Goal: Task Accomplishment & Management: Complete application form

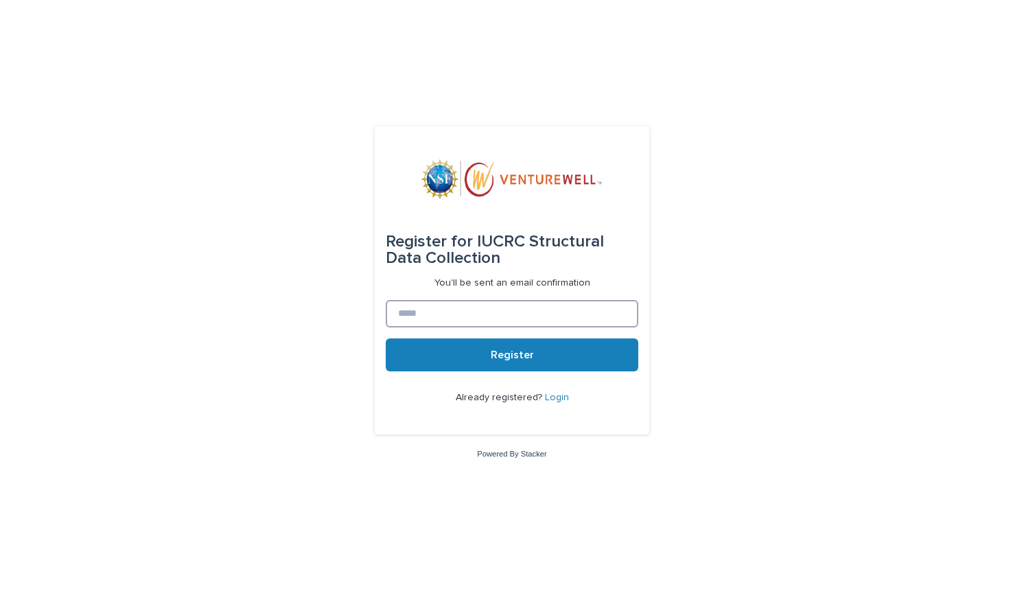
click at [546, 325] on input at bounding box center [512, 313] width 253 height 27
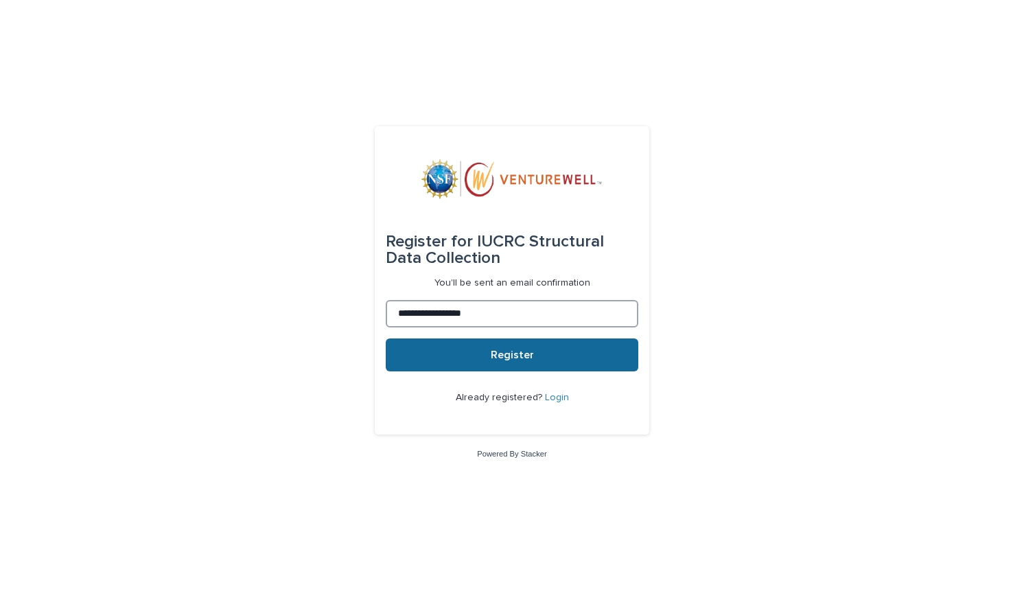
type input "**********"
click at [531, 348] on button "Register" at bounding box center [512, 354] width 253 height 33
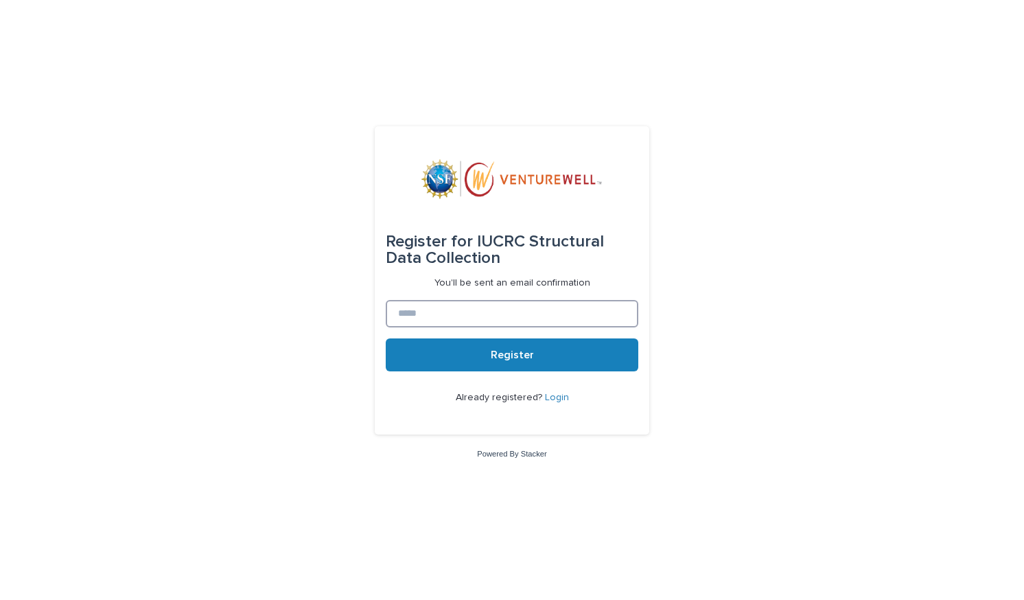
click at [507, 322] on input at bounding box center [512, 313] width 253 height 27
type input "**********"
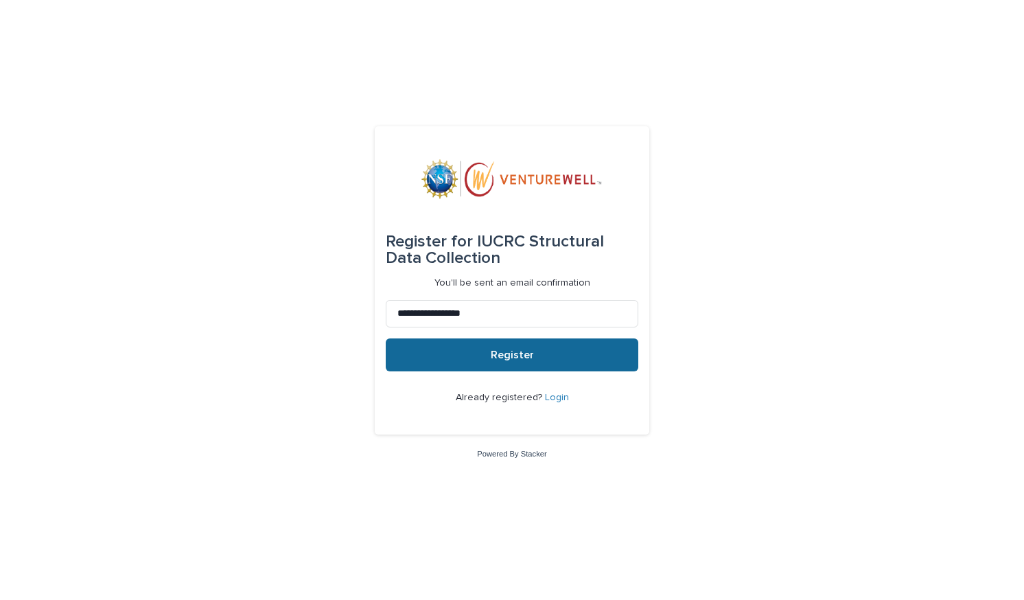
click at [485, 365] on button "Register" at bounding box center [512, 354] width 253 height 33
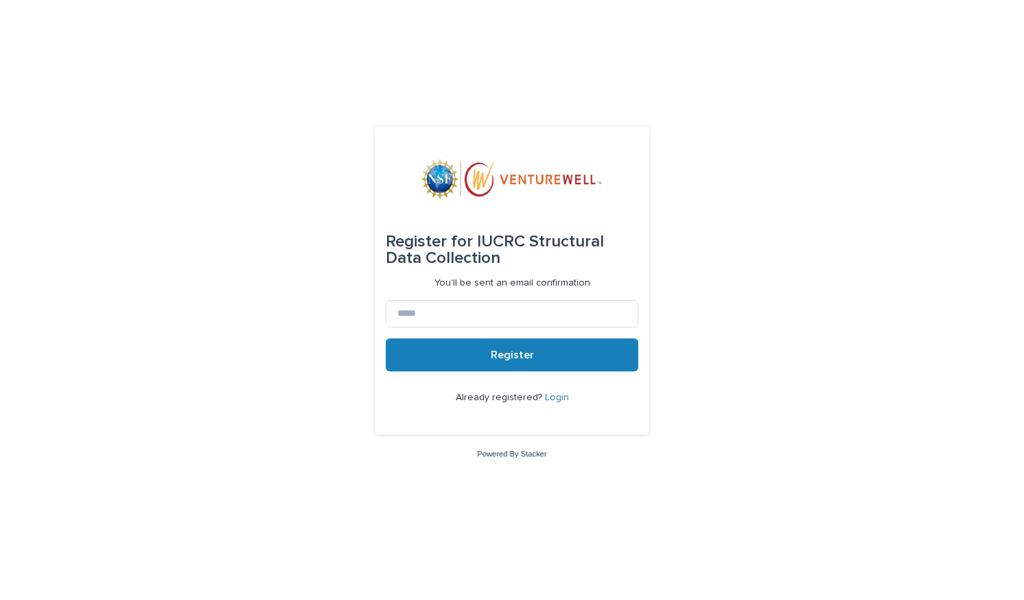
click at [554, 398] on link "Login" at bounding box center [557, 398] width 24 height 10
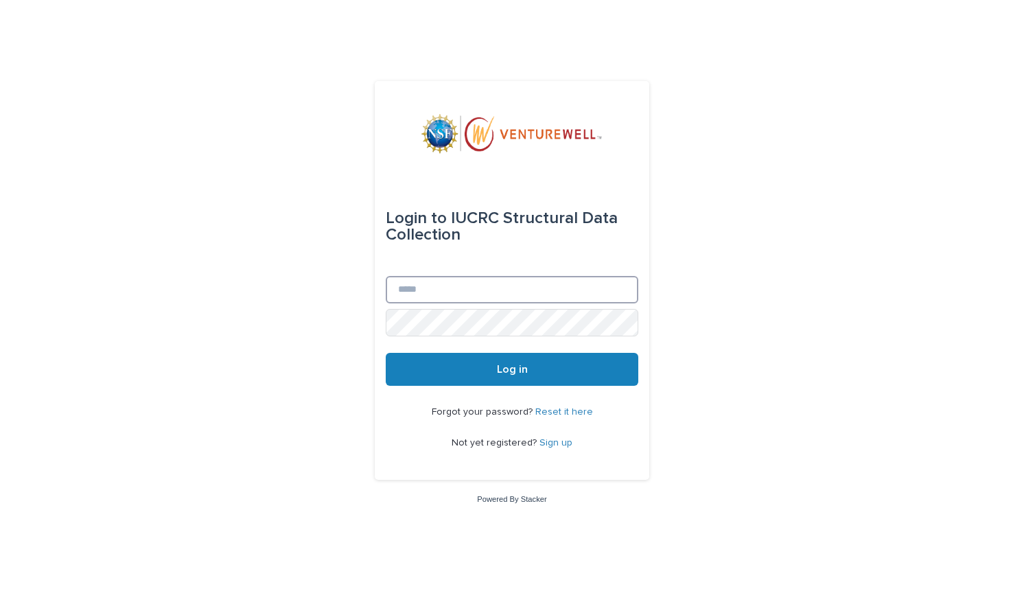
click at [509, 292] on input "Email" at bounding box center [512, 289] width 253 height 27
type input "**********"
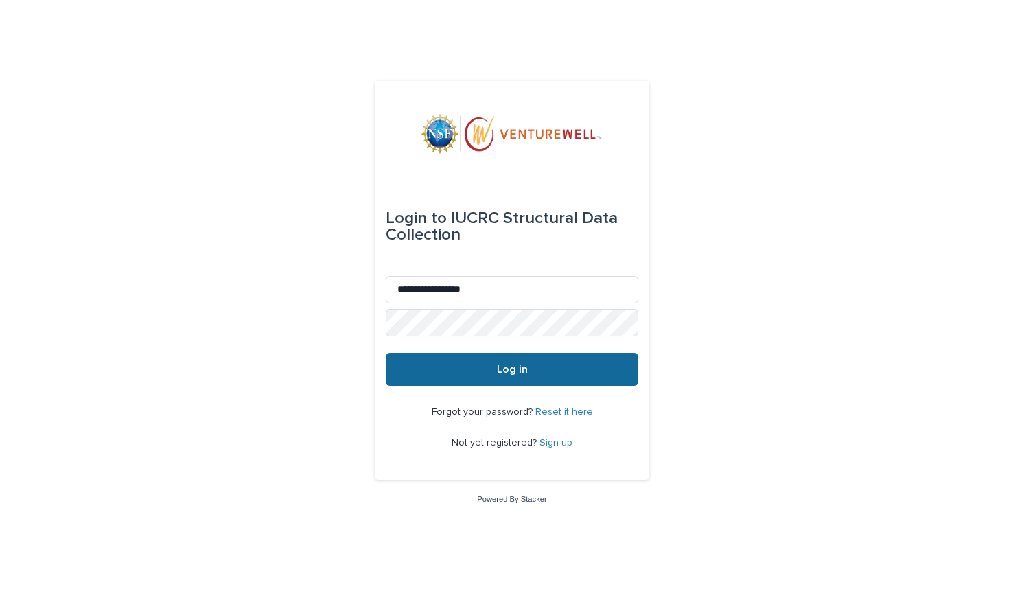
click at [518, 369] on span "Log in" at bounding box center [512, 369] width 31 height 11
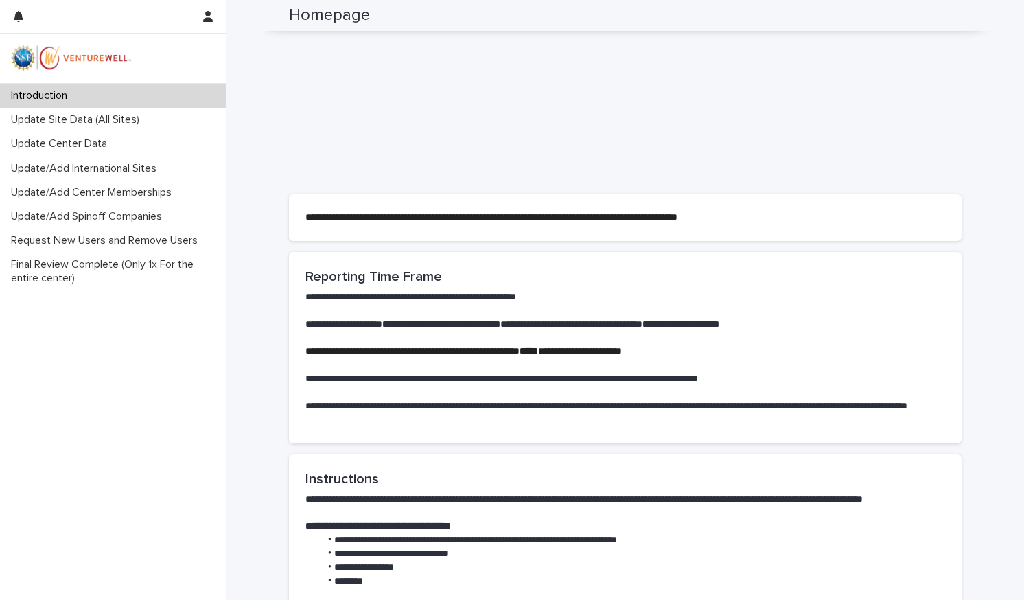
scroll to position [421, 0]
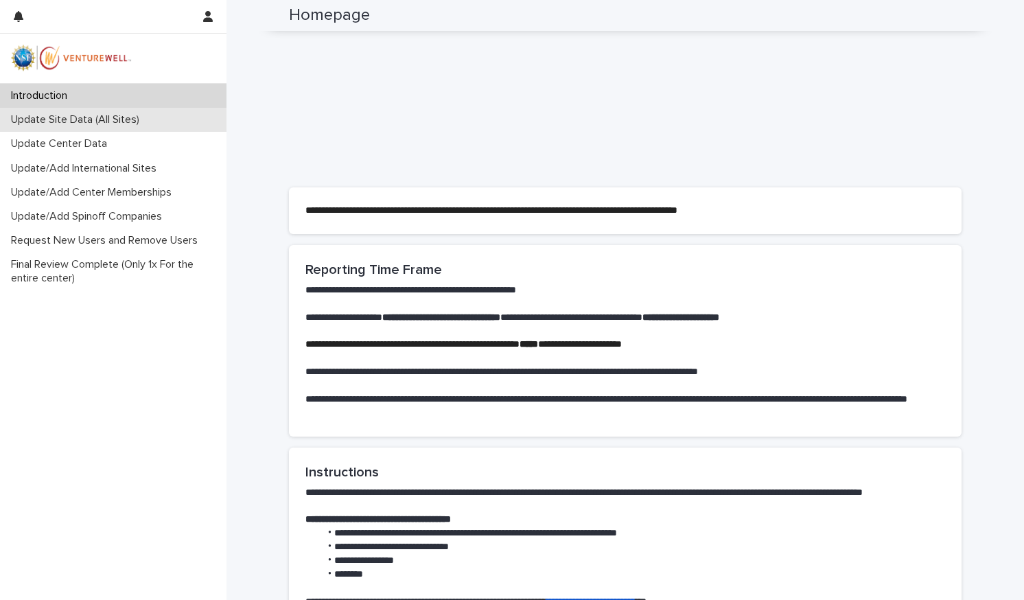
click at [84, 118] on p "Update Site Data (All Sites)" at bounding box center [77, 119] width 145 height 13
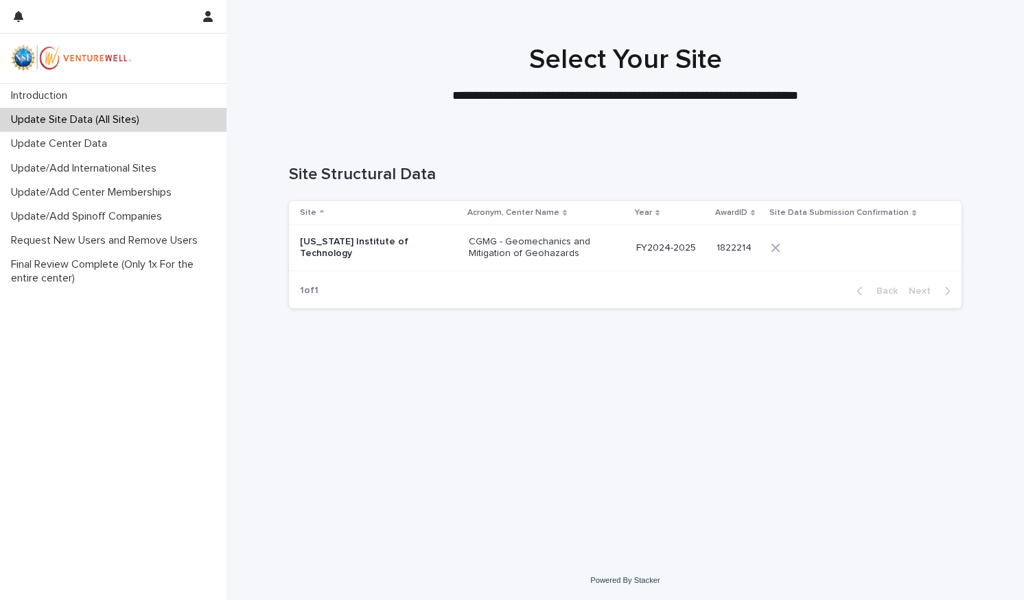
click at [369, 254] on p "[US_STATE] Institute of Technology" at bounding box center [368, 247] width 137 height 23
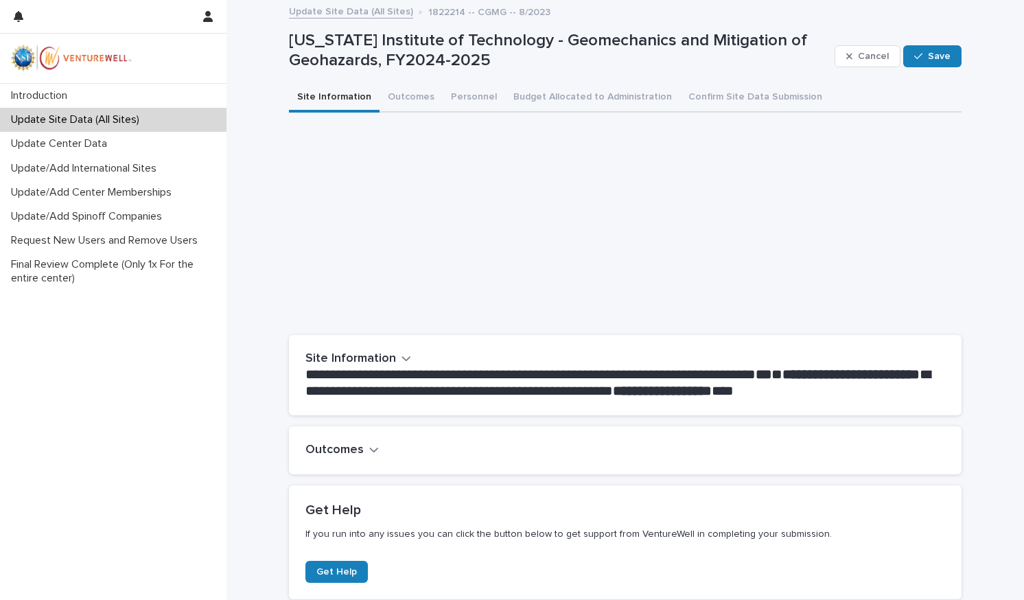
click at [369, 451] on icon "button" at bounding box center [374, 449] width 10 height 12
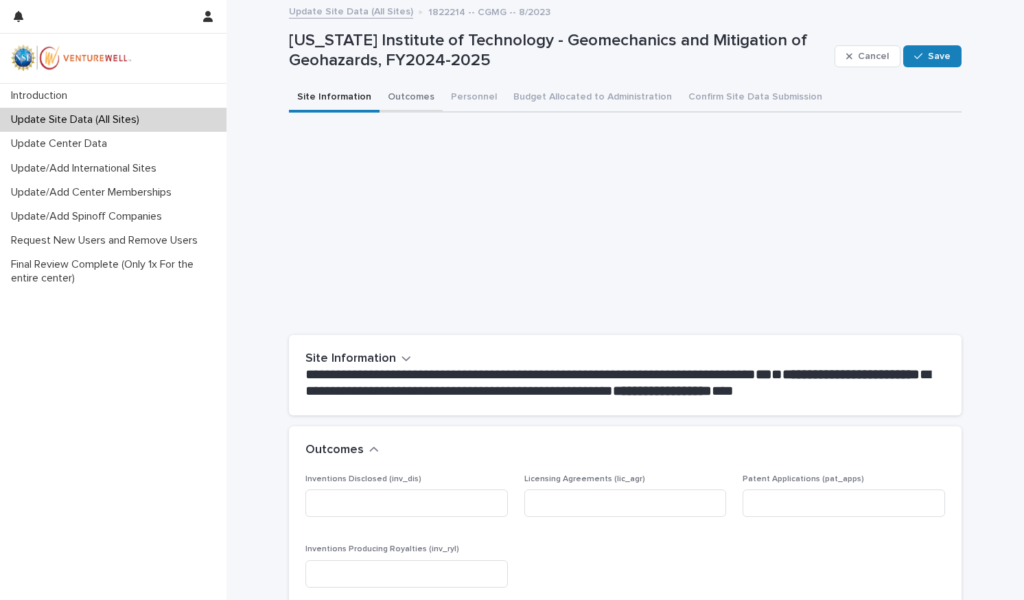
click at [413, 93] on button "Outcomes" at bounding box center [411, 98] width 63 height 29
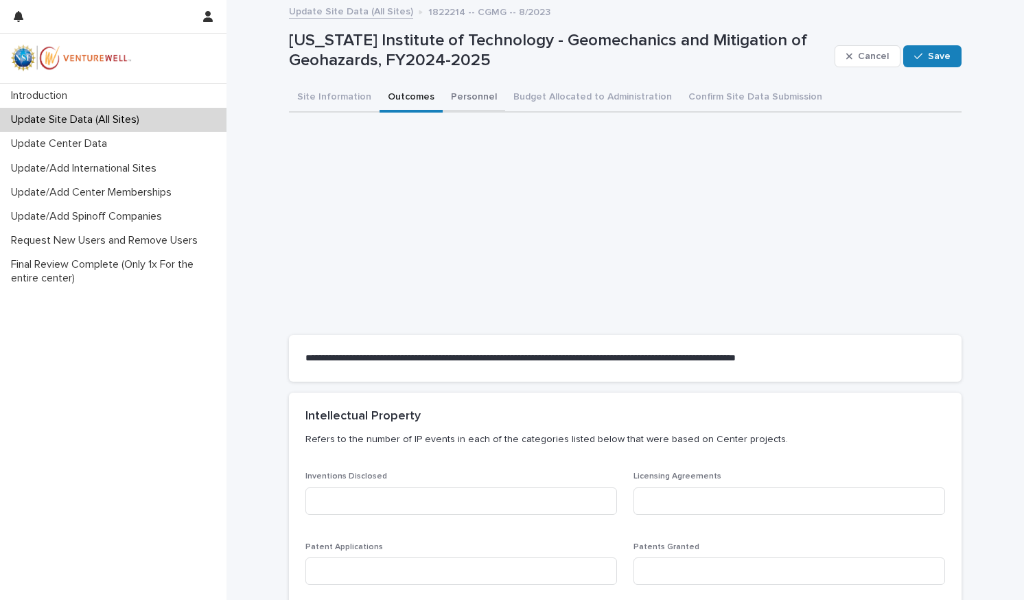
click at [467, 93] on button "Personnel" at bounding box center [474, 98] width 62 height 29
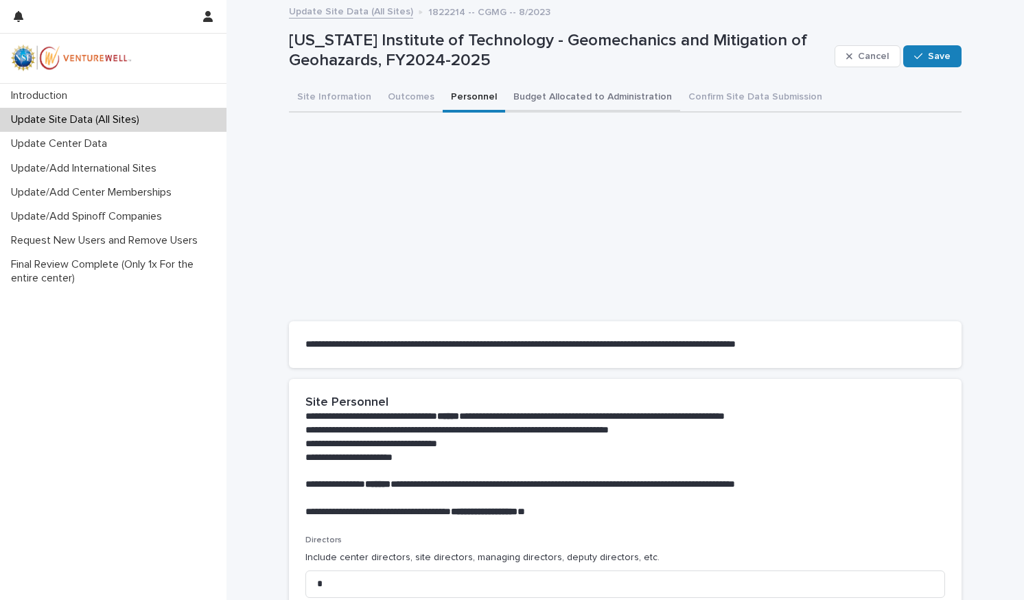
click at [546, 103] on button "Budget Allocated to Administration" at bounding box center [592, 98] width 175 height 29
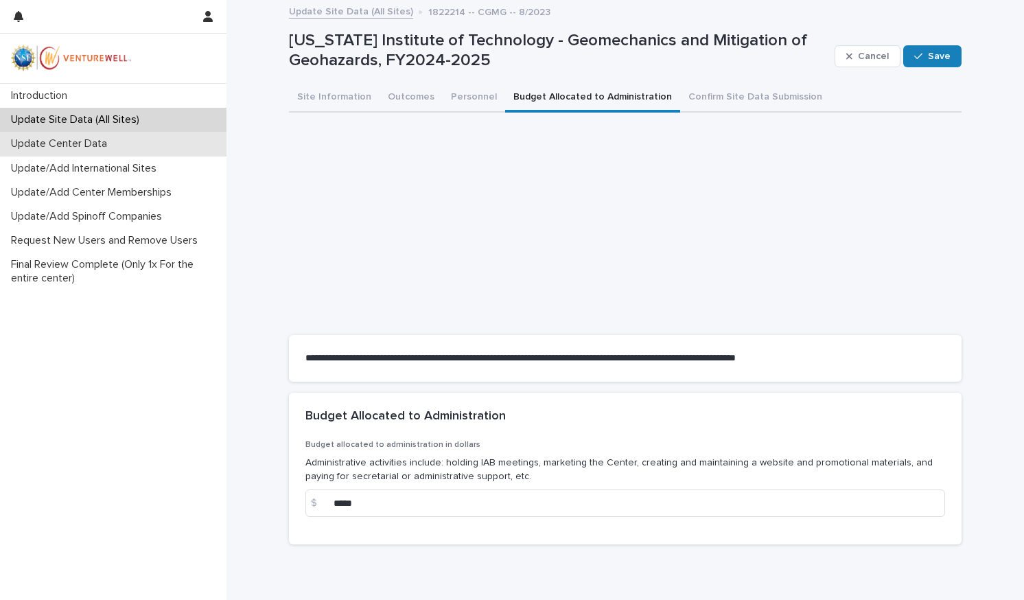
click at [78, 148] on p "Update Center Data" at bounding box center [61, 143] width 113 height 13
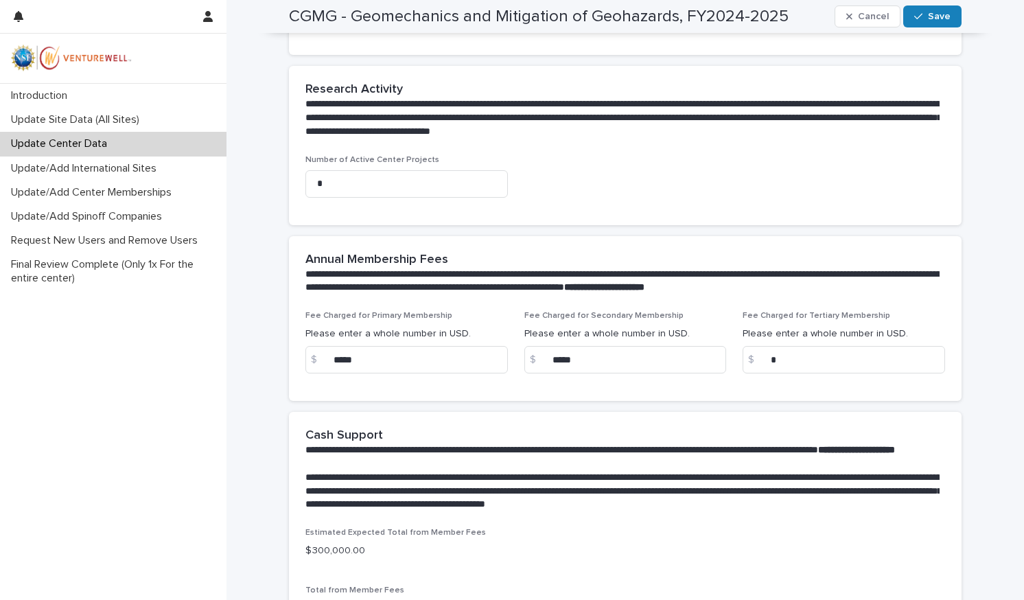
scroll to position [623, 0]
